Goal: Information Seeking & Learning: Check status

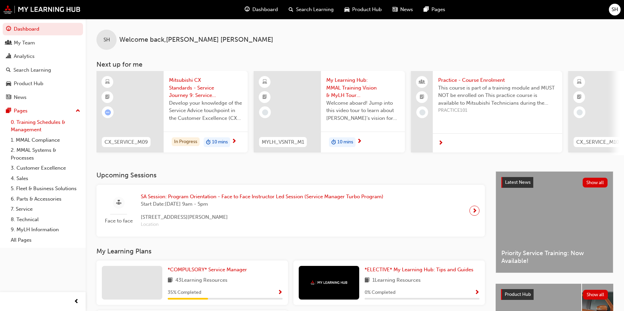
click at [45, 121] on link "0. Training Schedules & Management" at bounding box center [45, 126] width 75 height 18
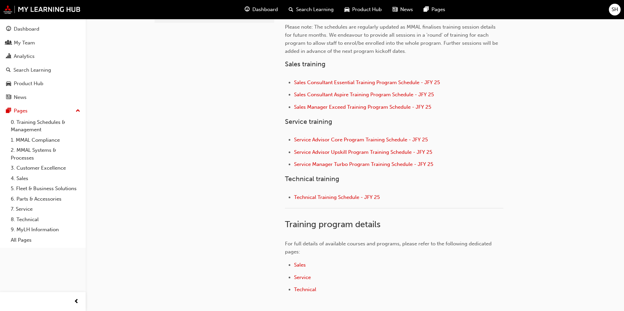
scroll to position [235, 0]
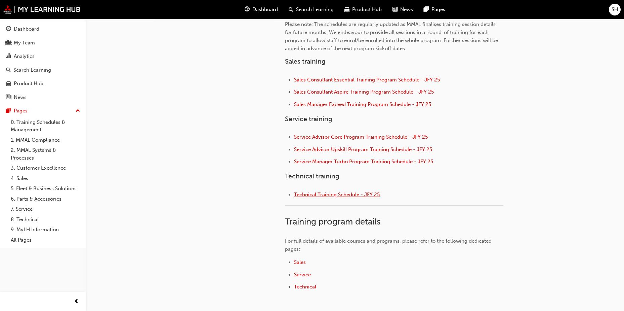
click at [317, 192] on span "Technical Training Schedule - JFY 25" at bounding box center [337, 194] width 86 height 6
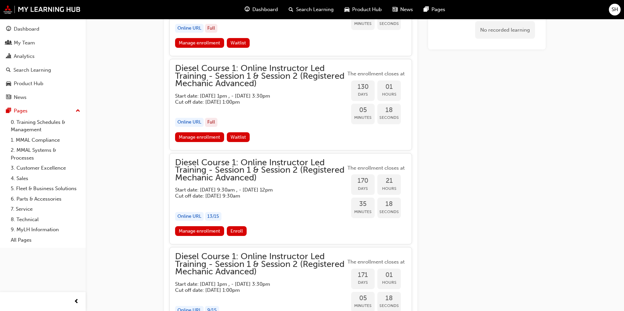
scroll to position [655, 0]
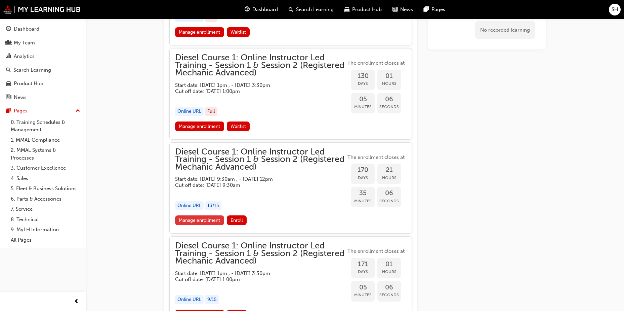
click at [200, 218] on link "Manage enrollment" at bounding box center [199, 220] width 49 height 10
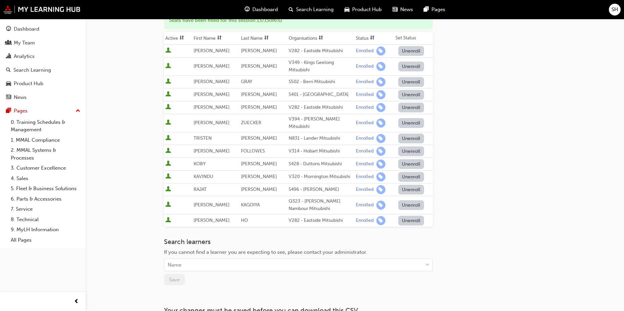
scroll to position [168, 0]
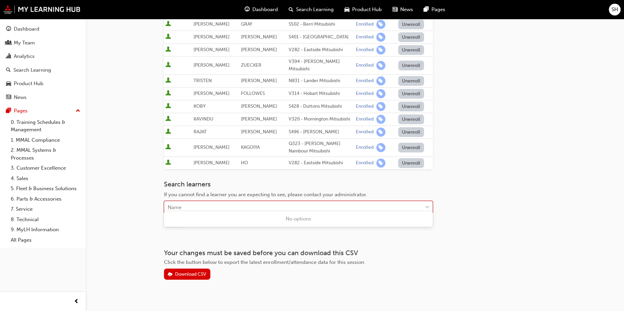
click at [193, 202] on div "Name" at bounding box center [293, 207] width 258 height 12
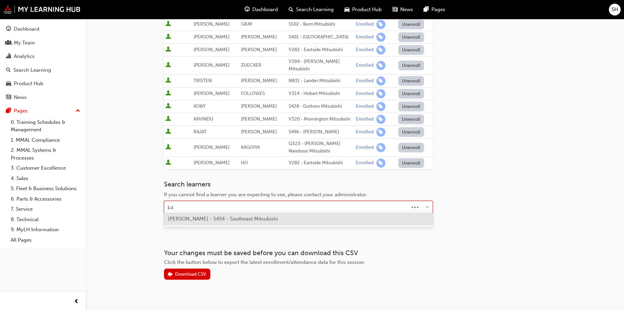
type input "L"
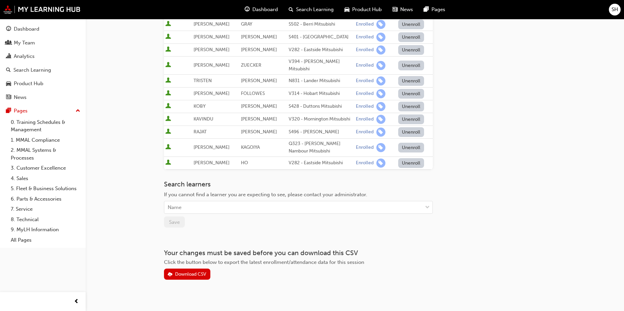
click at [483, 110] on div "Go to session detail page Manage enrollment for Diesel Course 1: Online Instruc…" at bounding box center [355, 65] width 382 height 429
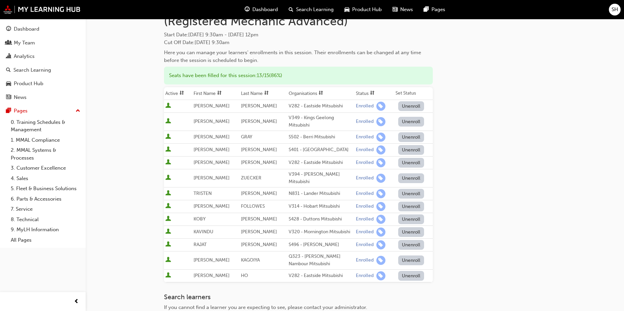
scroll to position [67, 0]
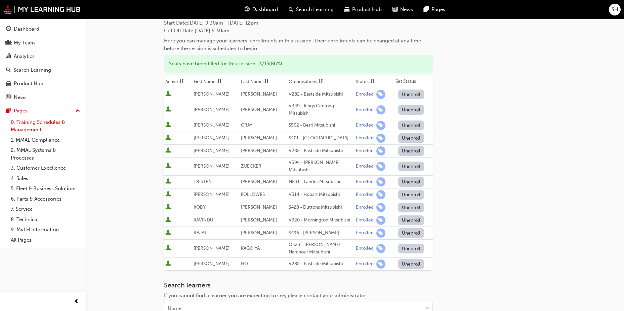
click at [53, 126] on link "0. Training Schedules & Management" at bounding box center [45, 126] width 75 height 18
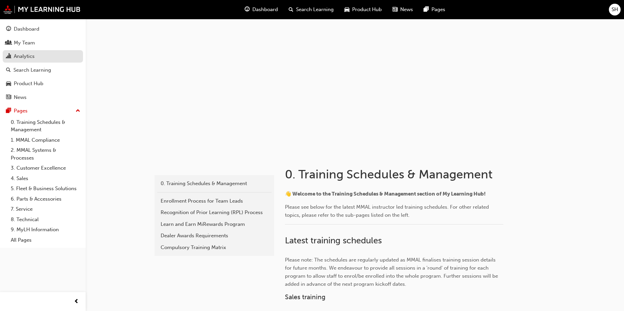
click at [29, 51] on link "Analytics" at bounding box center [43, 56] width 80 height 12
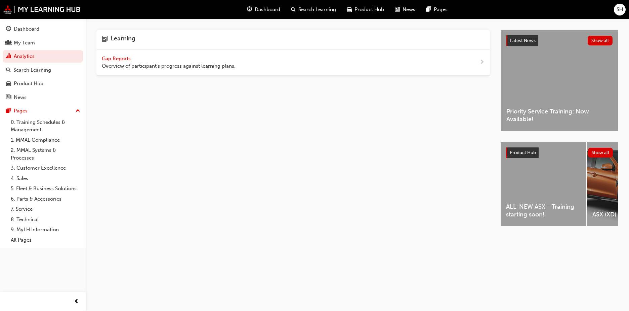
click at [218, 57] on div "Gap Reports Overview of participant's progress against learning plans." at bounding box center [169, 62] width 134 height 15
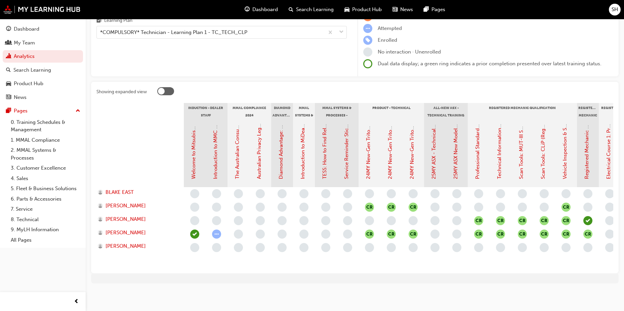
click at [615, 9] on span "SH" at bounding box center [615, 10] width 6 height 8
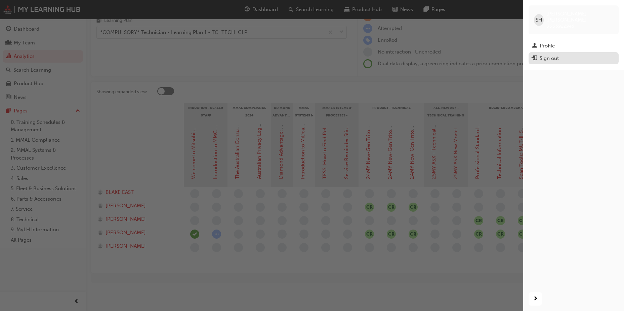
click at [565, 54] on div "Sign out" at bounding box center [573, 58] width 83 height 8
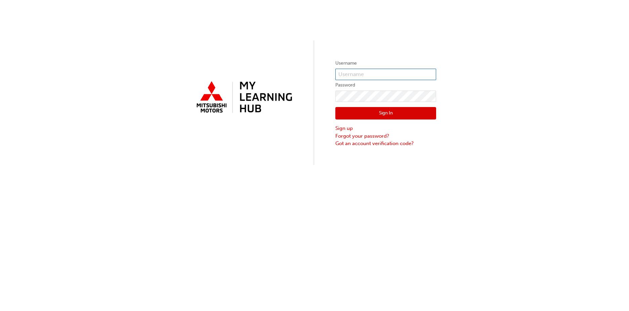
type input "0005922948"
drag, startPoint x: 383, startPoint y: 74, endPoint x: 317, endPoint y: 76, distance: 66.6
click at [317, 76] on div "Username 0005922948 Password Sign In Sign up Forgot your password? Got an accou…" at bounding box center [314, 82] width 629 height 165
type input "0005273696"
click at [362, 114] on button "Sign In" at bounding box center [385, 113] width 101 height 13
